Goal: Browse casually: Explore the website without a specific task or goal

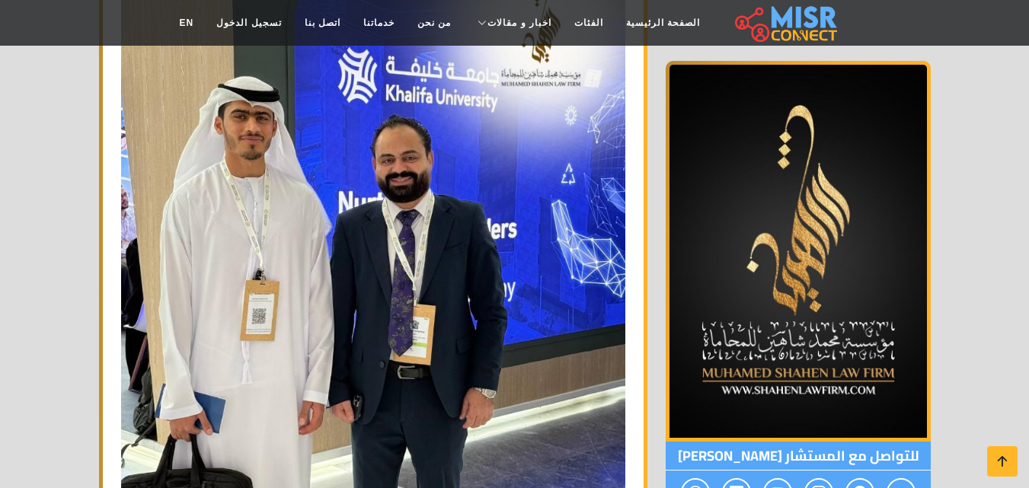
scroll to position [1425, 0]
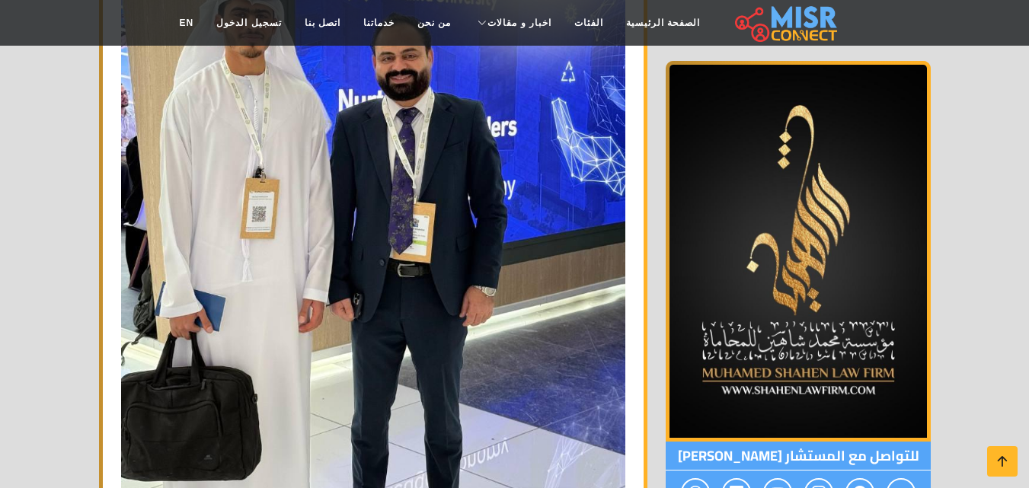
click at [801, 360] on img at bounding box center [798, 251] width 265 height 381
drag, startPoint x: 0, startPoint y: 0, endPoint x: 801, endPoint y: 360, distance: 878.7
click at [801, 360] on img at bounding box center [798, 251] width 265 height 381
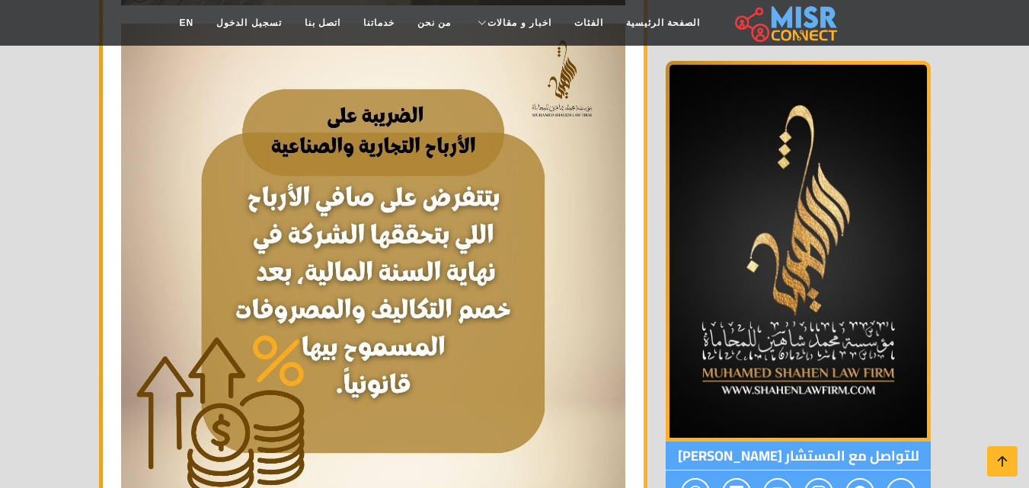
scroll to position [6971, 0]
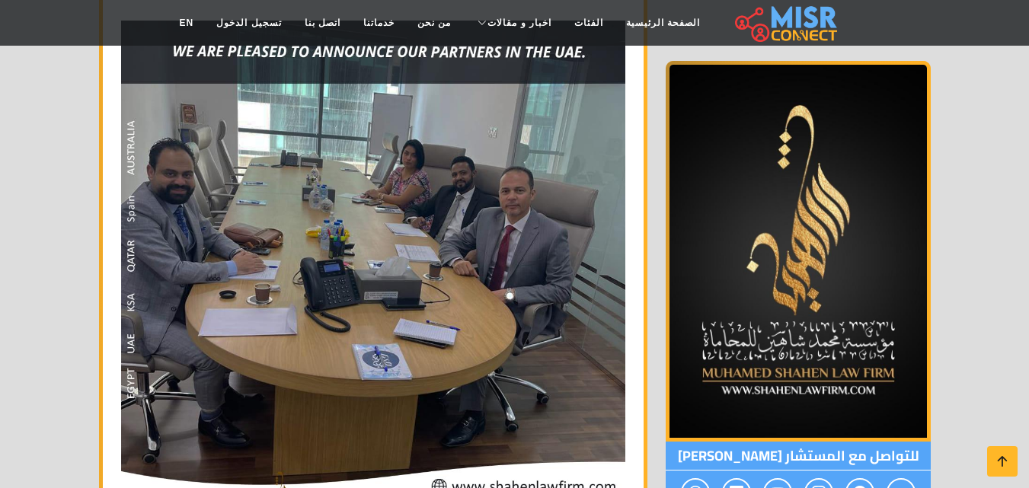
drag, startPoint x: 970, startPoint y: 329, endPoint x: 927, endPoint y: -66, distance: 397.7
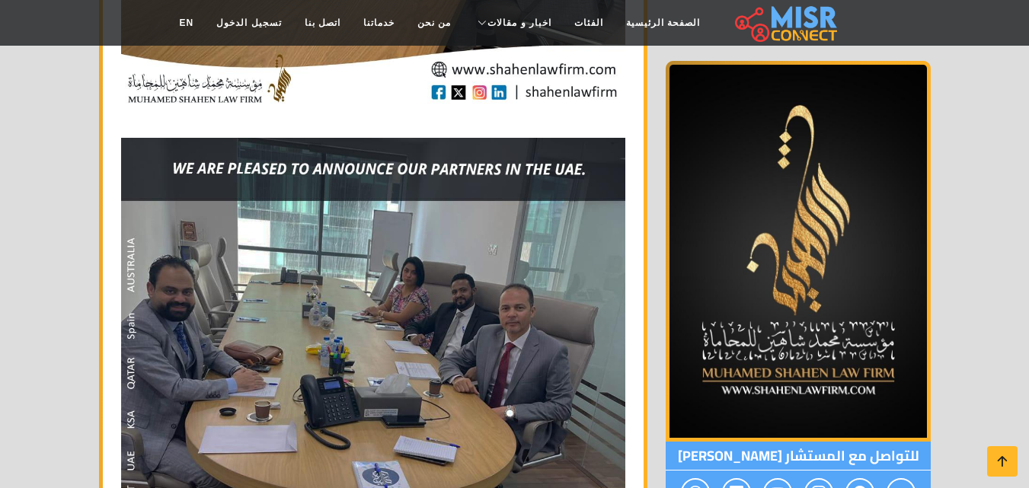
click at [884, 194] on img at bounding box center [798, 251] width 265 height 381
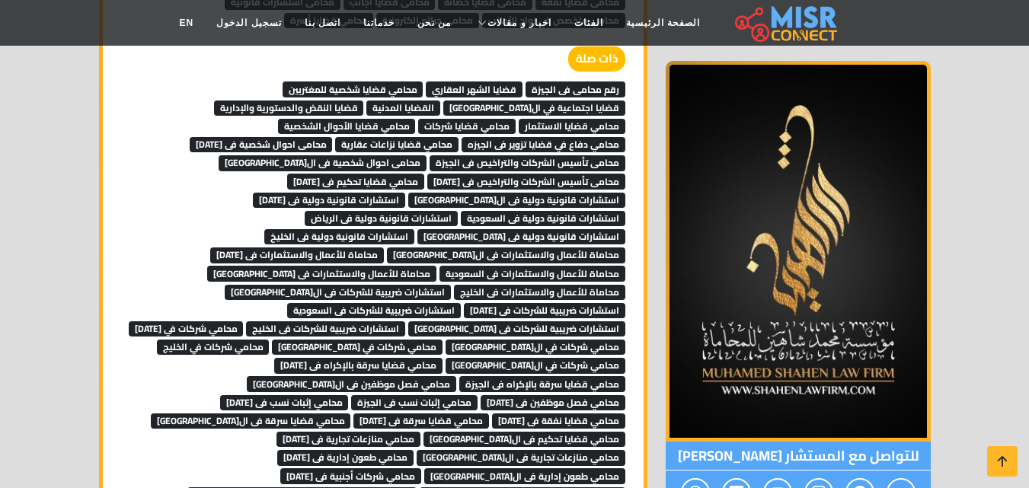
scroll to position [9762, 0]
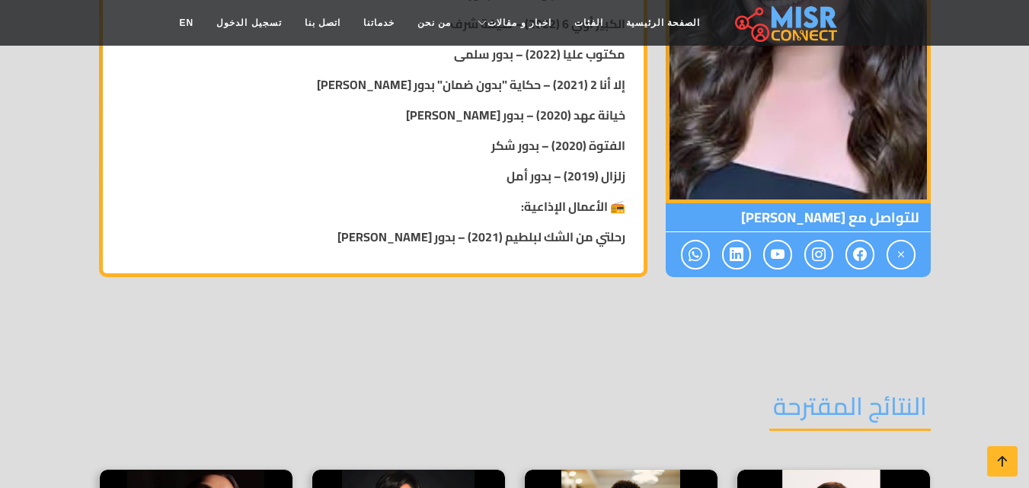
click at [672, 201] on img at bounding box center [798, 12] width 265 height 381
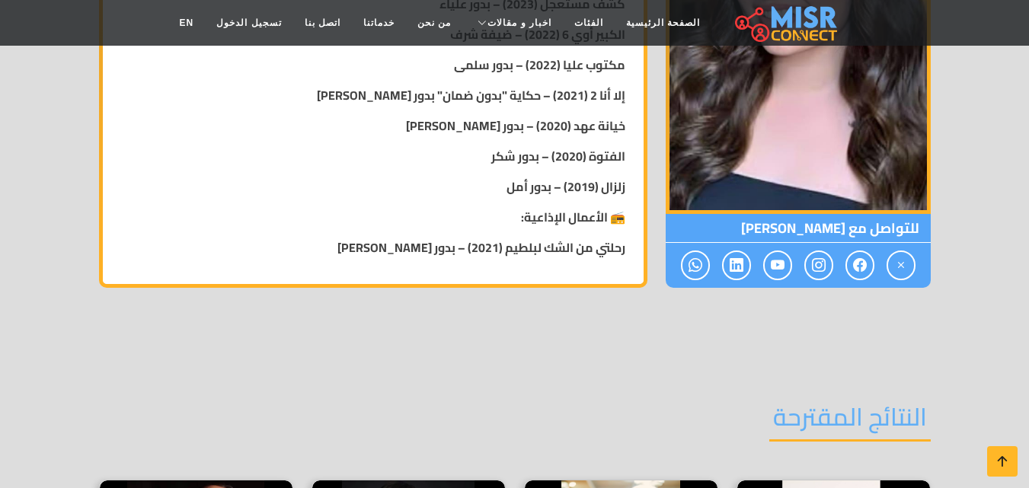
scroll to position [771, 0]
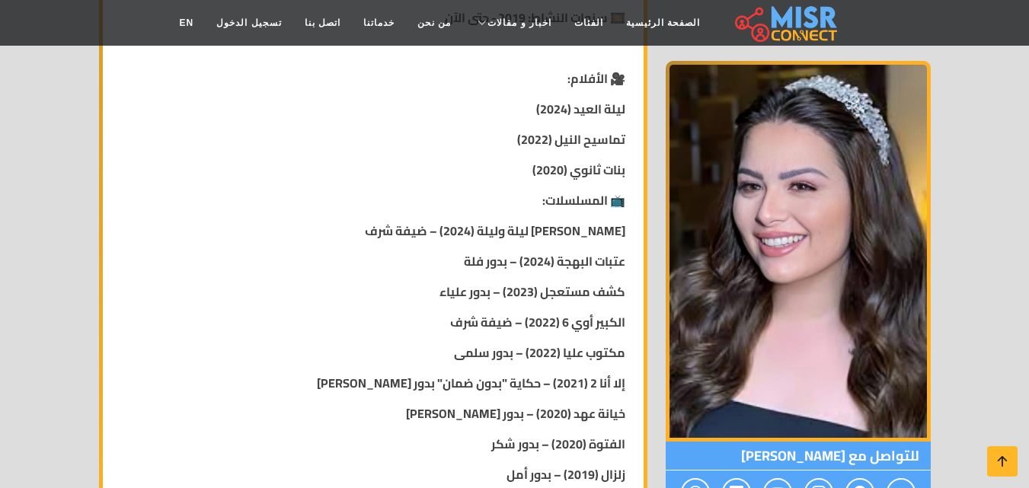
drag, startPoint x: 672, startPoint y: 201, endPoint x: 613, endPoint y: -66, distance: 273.8
